Goal: Book appointment/travel/reservation

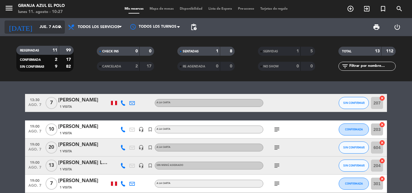
click at [61, 29] on icon "arrow_drop_down" at bounding box center [59, 27] width 7 height 7
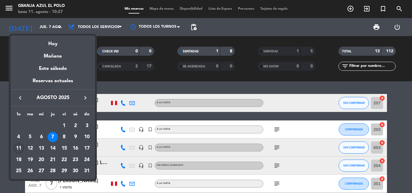
click at [19, 151] on div "11" at bounding box center [19, 148] width 10 height 10
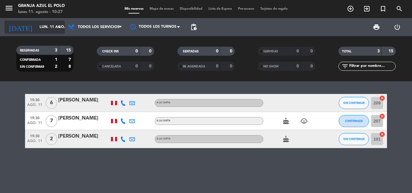
click at [56, 25] on icon "arrow_drop_down" at bounding box center [59, 27] width 7 height 7
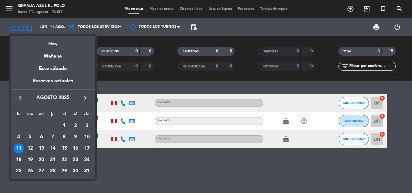
click at [32, 148] on div "12" at bounding box center [30, 148] width 10 height 10
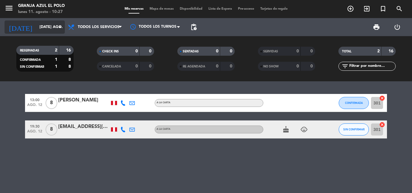
click at [61, 25] on icon "arrow_drop_down" at bounding box center [59, 27] width 7 height 7
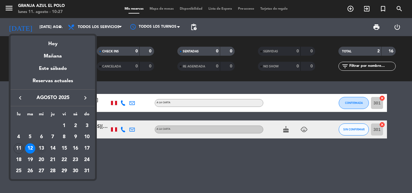
click at [38, 150] on div "13" at bounding box center [41, 148] width 10 height 10
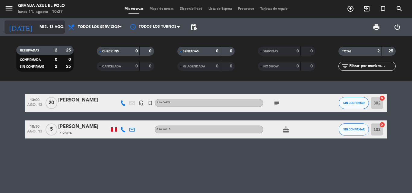
click at [60, 26] on icon "arrow_drop_down" at bounding box center [59, 27] width 7 height 7
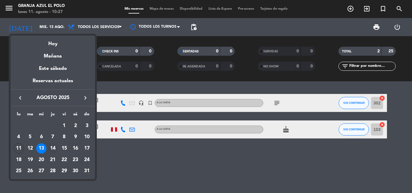
click at [52, 149] on div "14" at bounding box center [53, 148] width 10 height 10
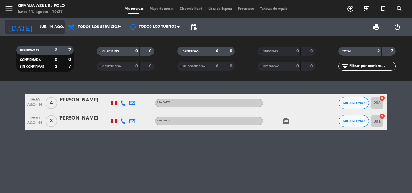
click at [61, 27] on icon "arrow_drop_down" at bounding box center [59, 27] width 7 height 7
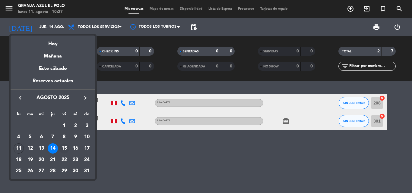
click at [65, 149] on div "15" at bounding box center [64, 148] width 10 height 10
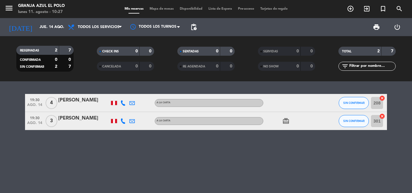
type input "vie. 15 ago."
